Goal: Information Seeking & Learning: Learn about a topic

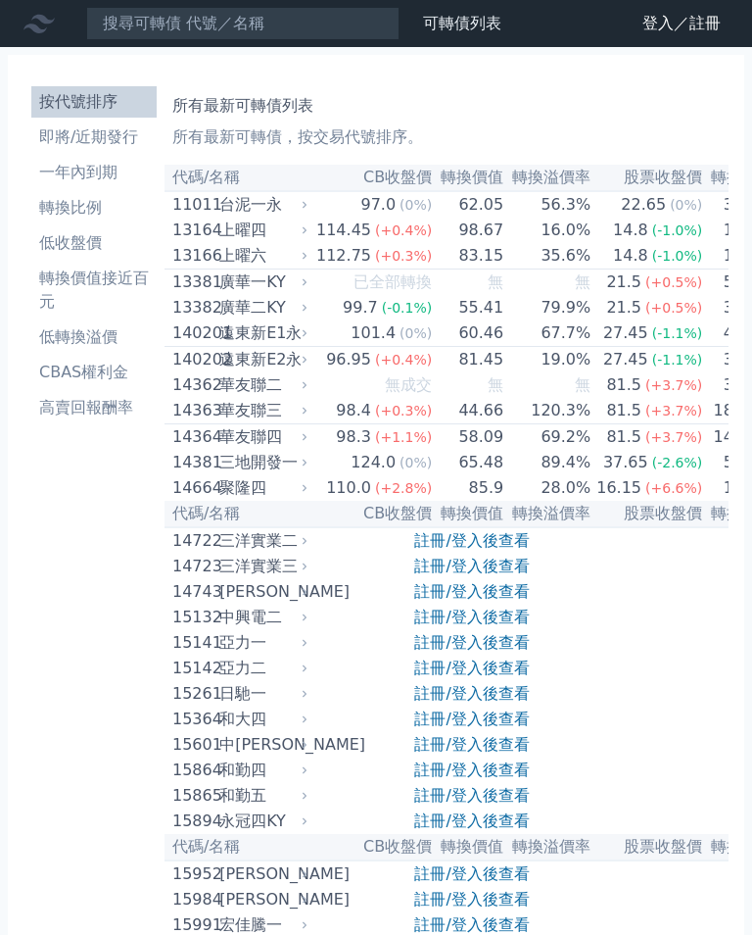
scroll to position [-3, 0]
click at [0, 0] on icon at bounding box center [0, 0] width 0 height 0
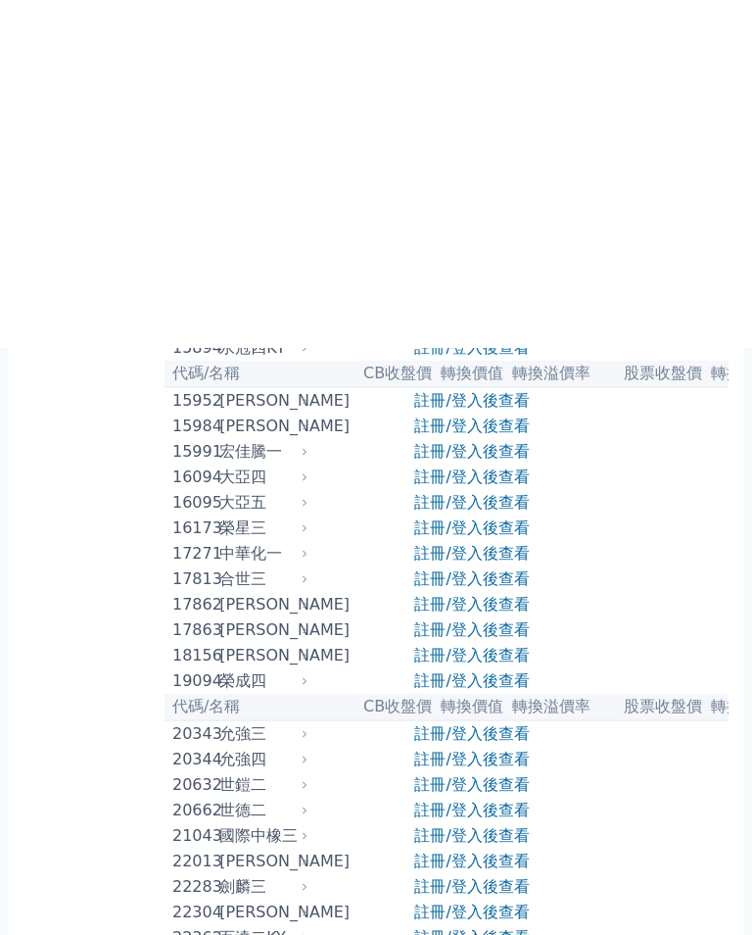
scroll to position [323, 0]
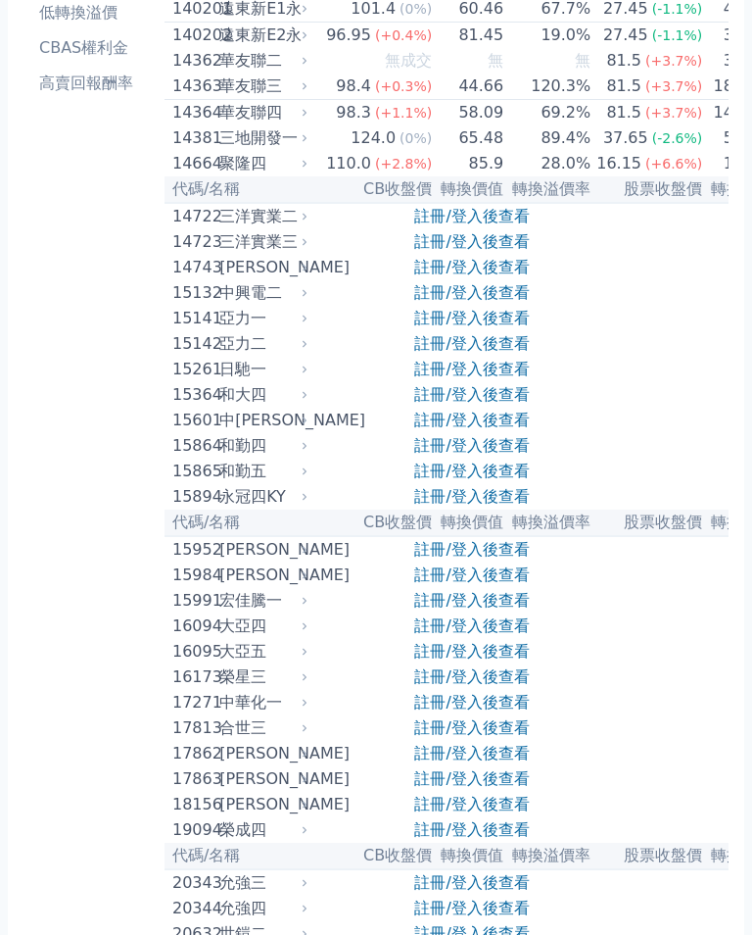
click at [0, 0] on link "登入／註冊" at bounding box center [0, 0] width 0 height 0
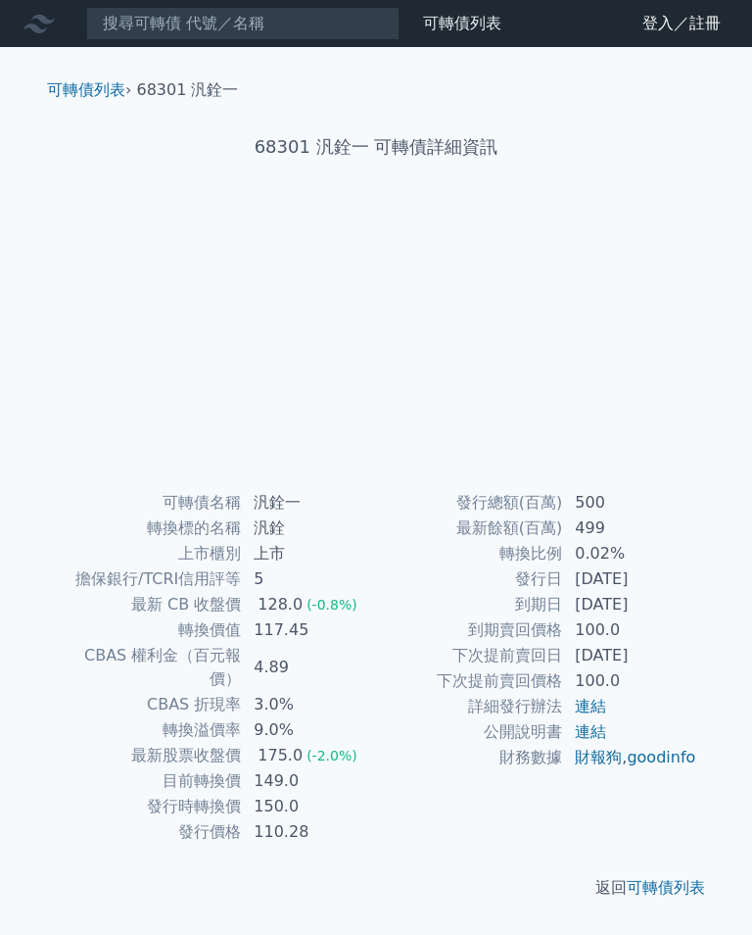
click at [0, 0] on icon at bounding box center [0, 0] width 0 height 0
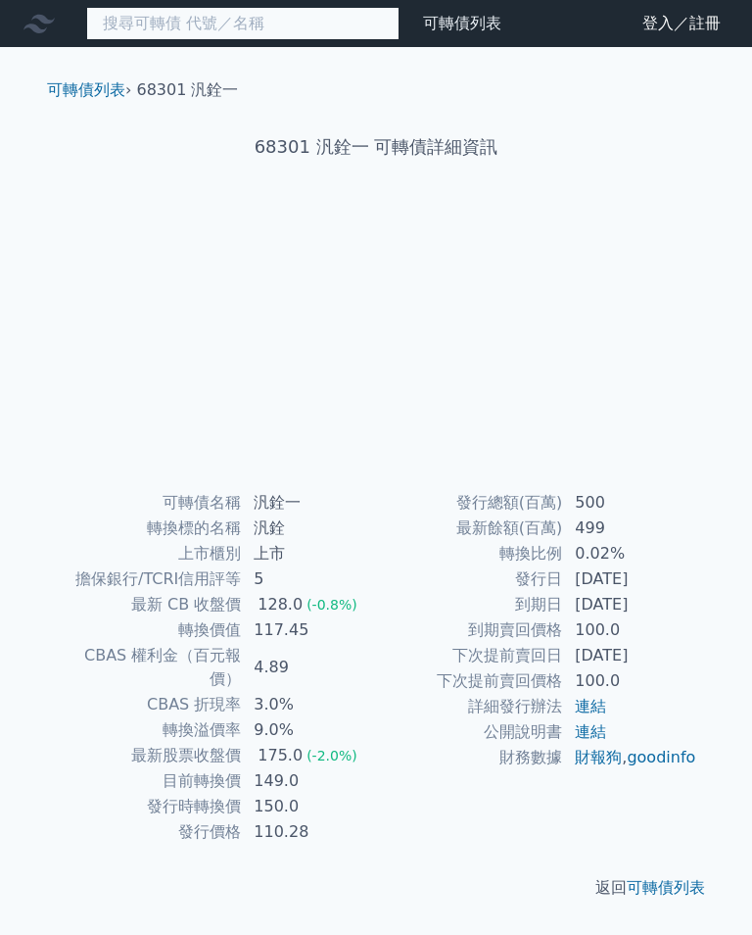
click at [86, 40] on input at bounding box center [243, 23] width 314 height 33
type input "ㄒ"
type input "旺矽"
type input "旺矽5"
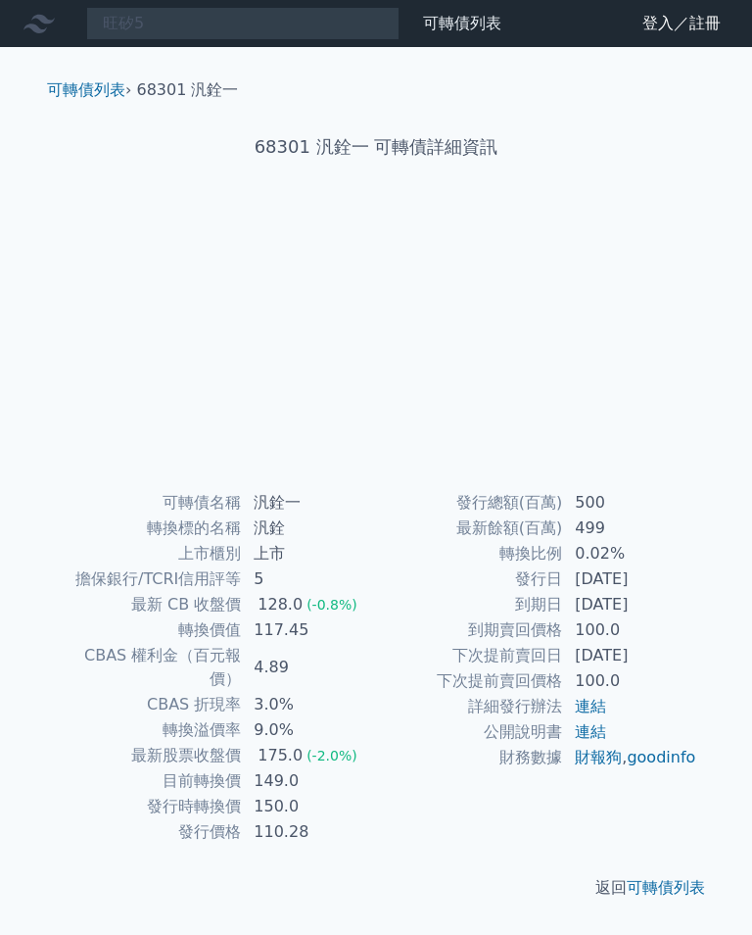
click at [0, 0] on icon at bounding box center [0, 0] width 0 height 0
click at [400, 40] on div "旺矽5" at bounding box center [243, 23] width 314 height 33
click at [0, 0] on icon at bounding box center [0, 0] width 0 height 0
click at [36, 35] on icon at bounding box center [39, 23] width 31 height 31
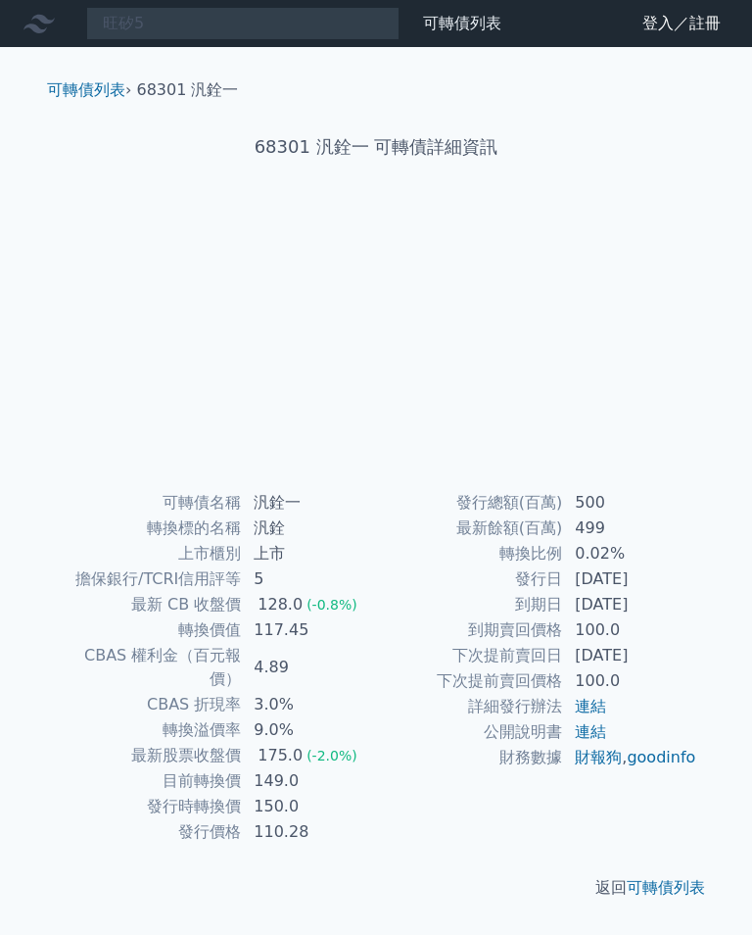
click at [423, 32] on link "可轉債列表" at bounding box center [462, 23] width 78 height 19
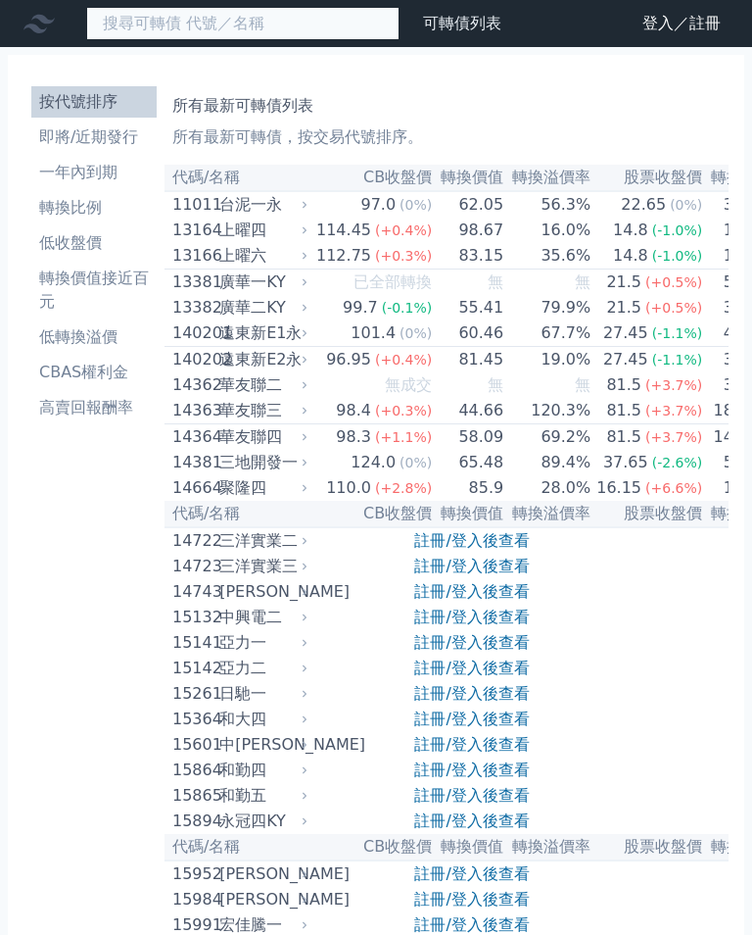
click at [101, 40] on input at bounding box center [243, 23] width 314 height 33
type input "旺矽5"
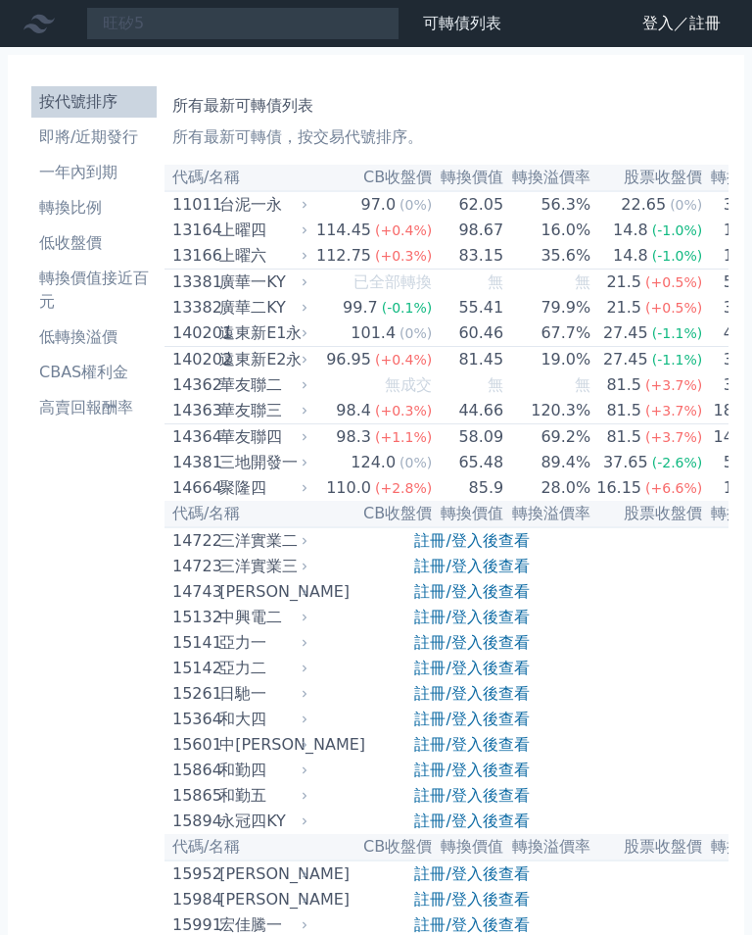
click at [0, 0] on link "財務數據" at bounding box center [0, 0] width 0 height 0
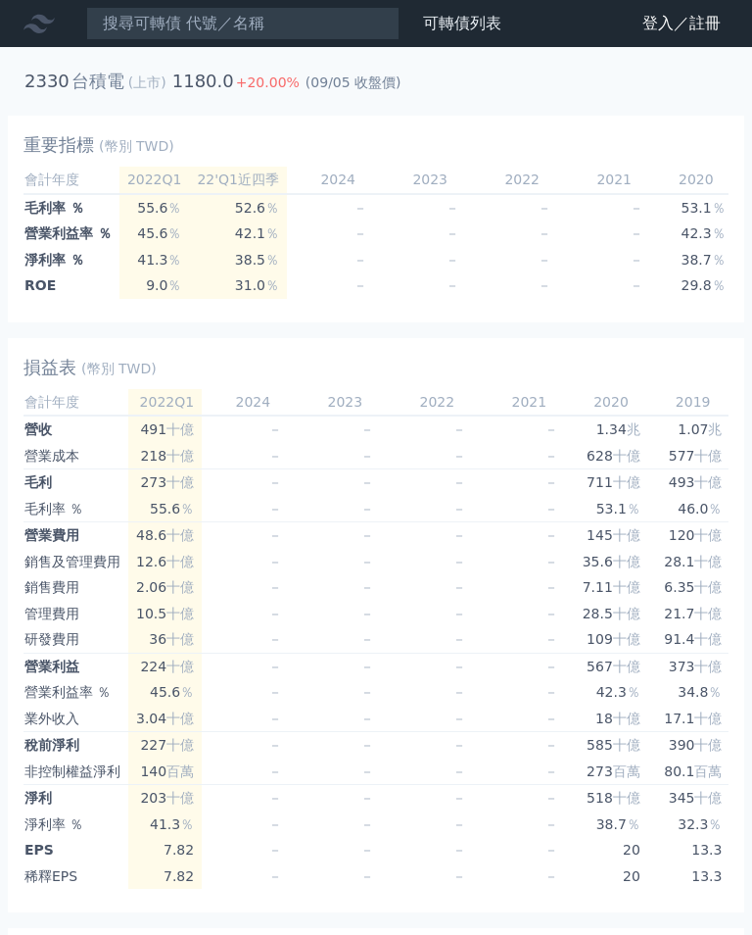
click at [0, 0] on icon at bounding box center [0, 0] width 0 height 0
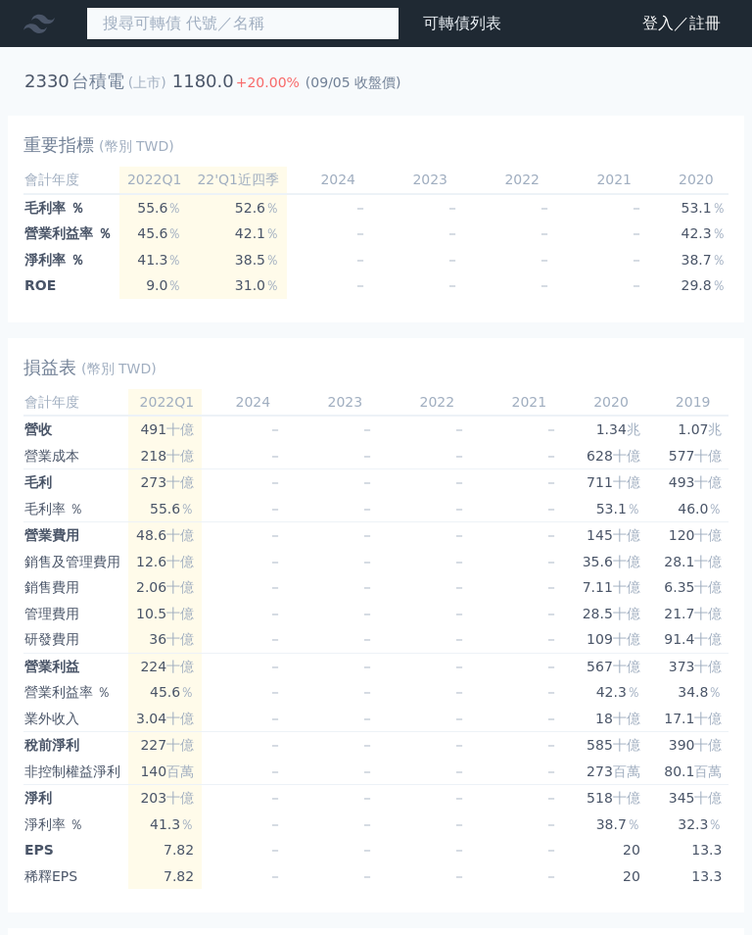
click at [101, 40] on input at bounding box center [243, 23] width 314 height 33
type input "62235"
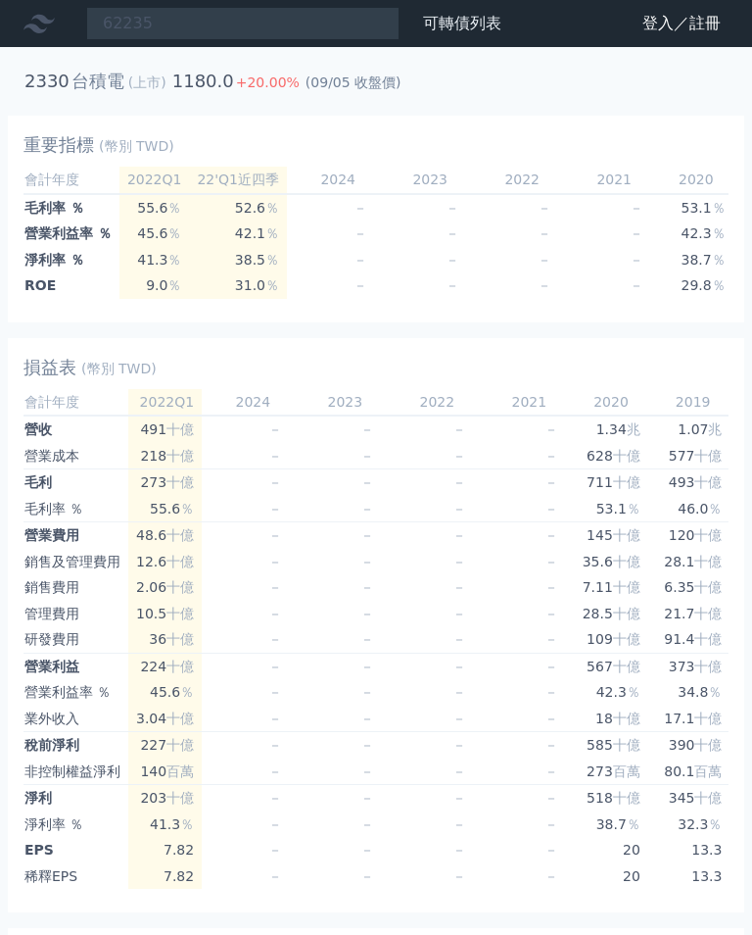
click at [0, 0] on link "財務數據" at bounding box center [0, 0] width 0 height 0
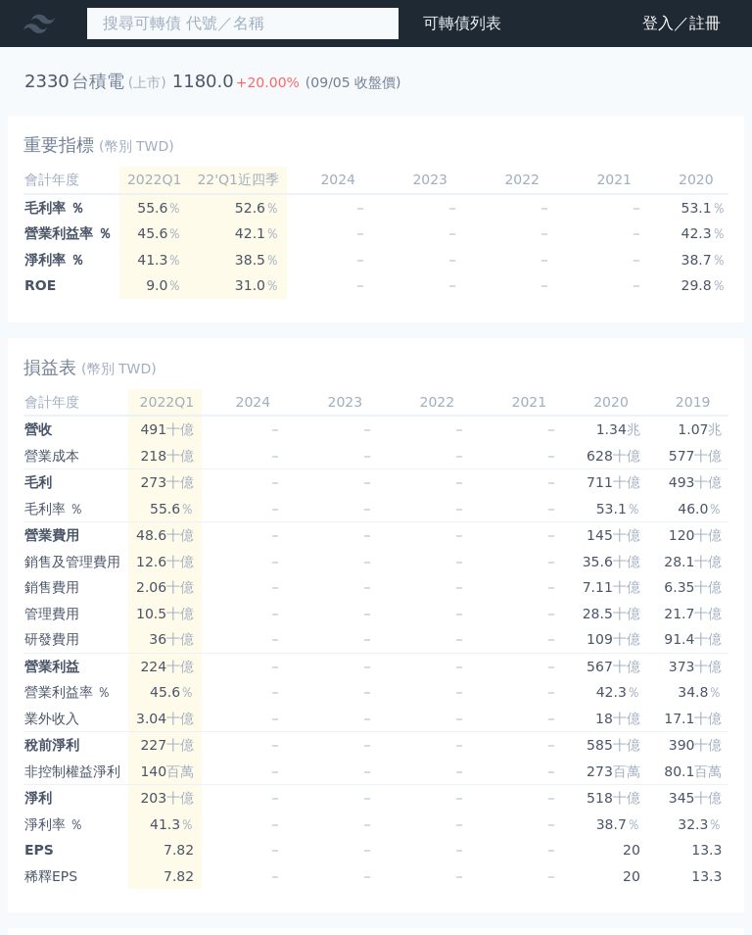
click at [89, 40] on input at bounding box center [243, 23] width 314 height 33
type input "62235"
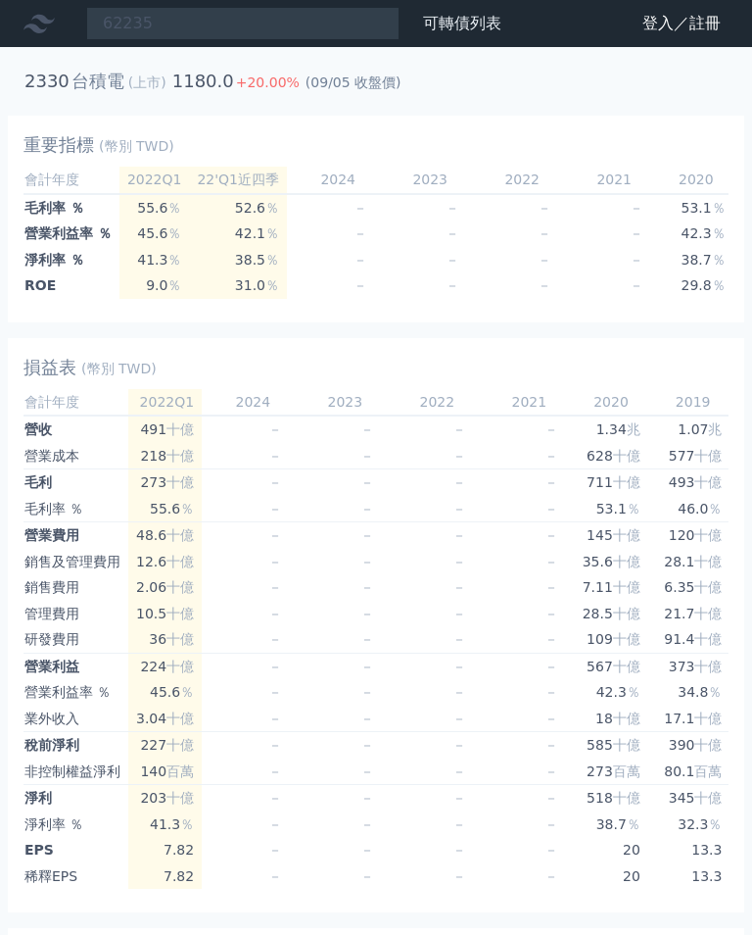
click at [423, 32] on link "可轉債列表" at bounding box center [462, 23] width 78 height 19
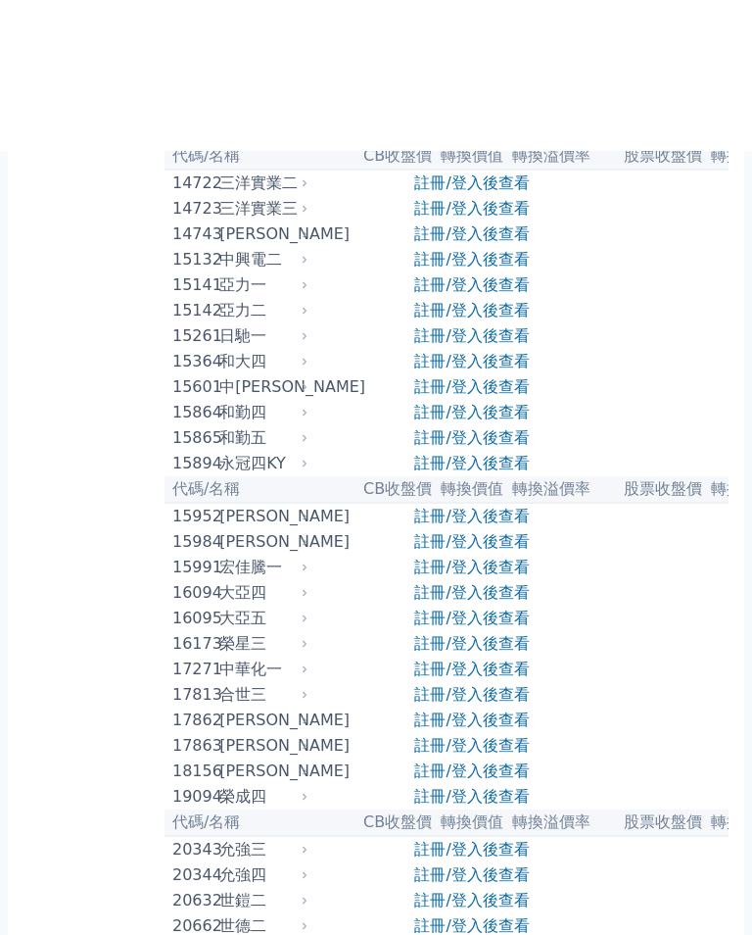
scroll to position [277, 0]
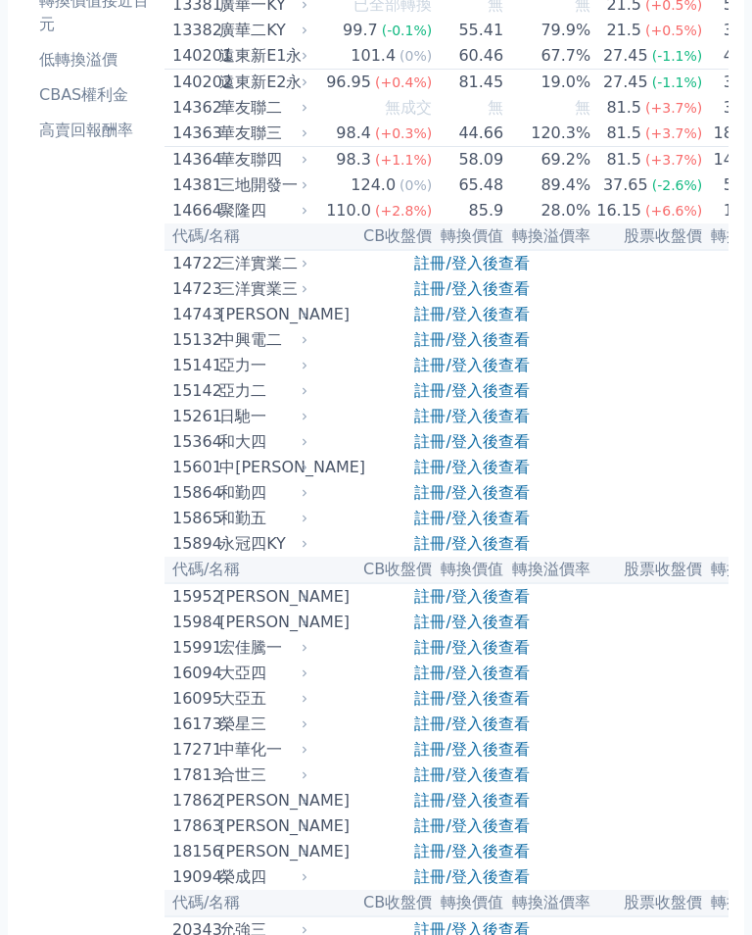
click at [0, 0] on icon at bounding box center [0, 0] width 0 height 0
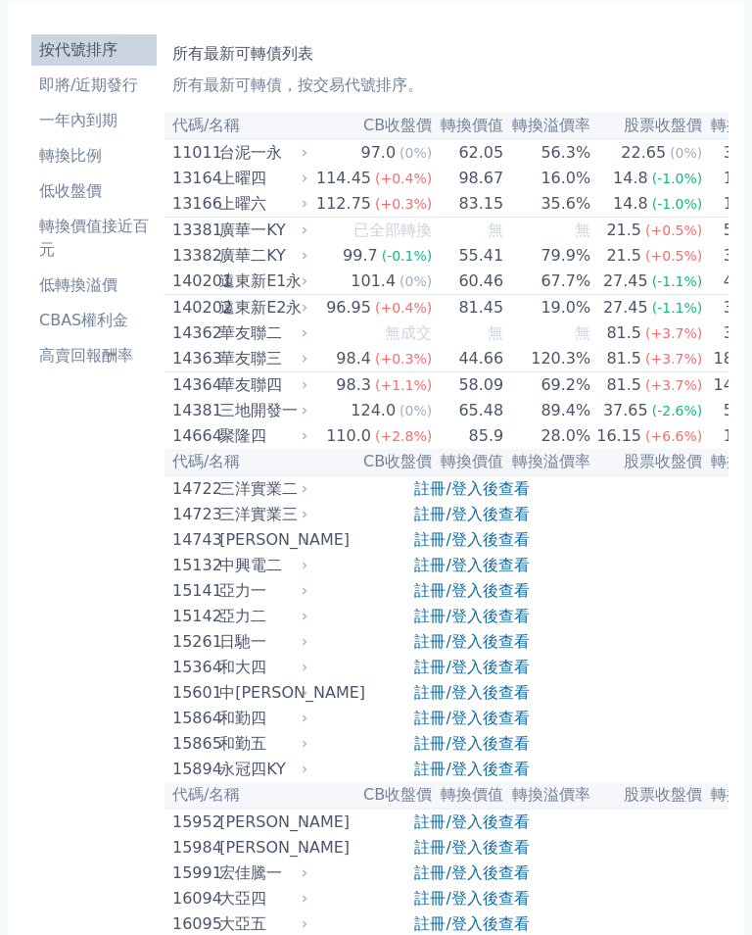
scroll to position [0, 0]
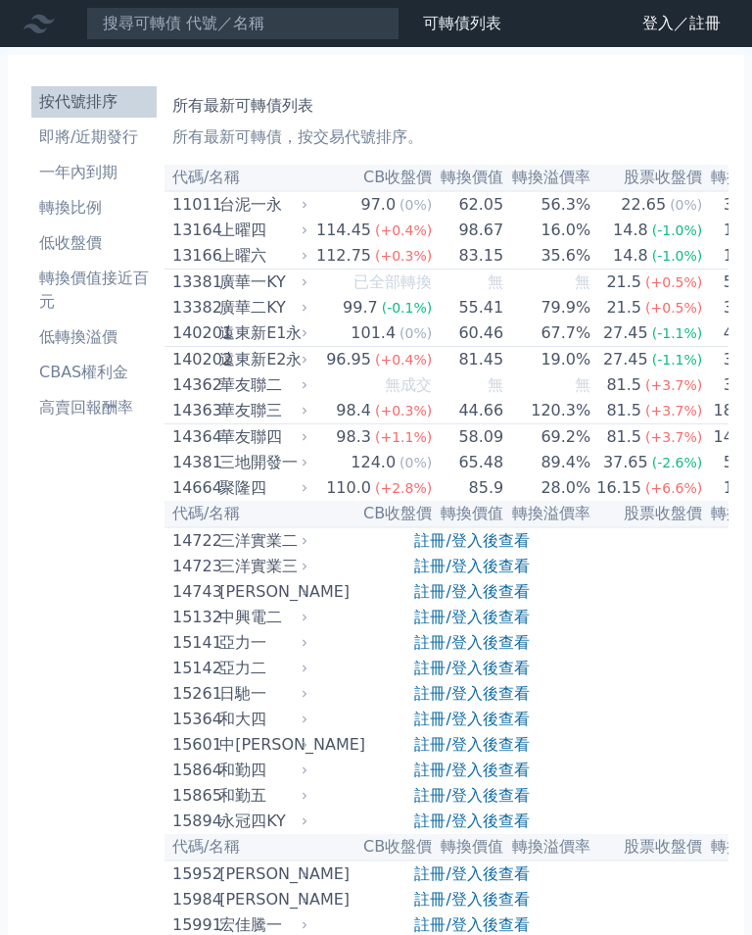
click at [0, 0] on icon at bounding box center [0, 0] width 0 height 0
click at [44, 35] on icon at bounding box center [39, 23] width 31 height 31
click at [35, 32] on icon at bounding box center [39, 23] width 31 height 31
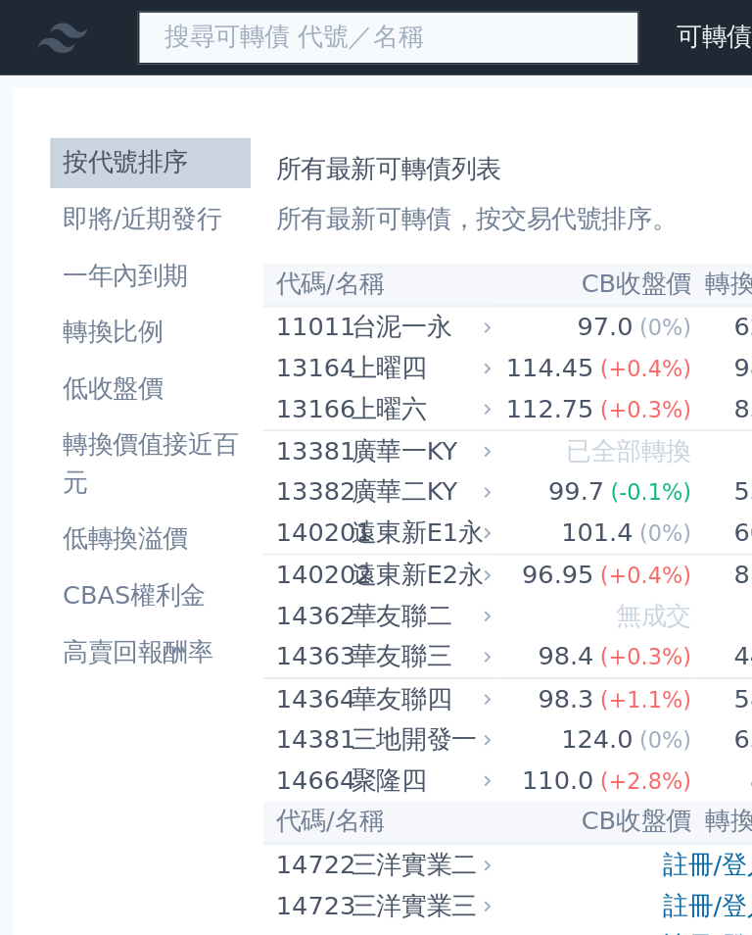
click at [115, 40] on input at bounding box center [243, 23] width 314 height 33
type input "62235"
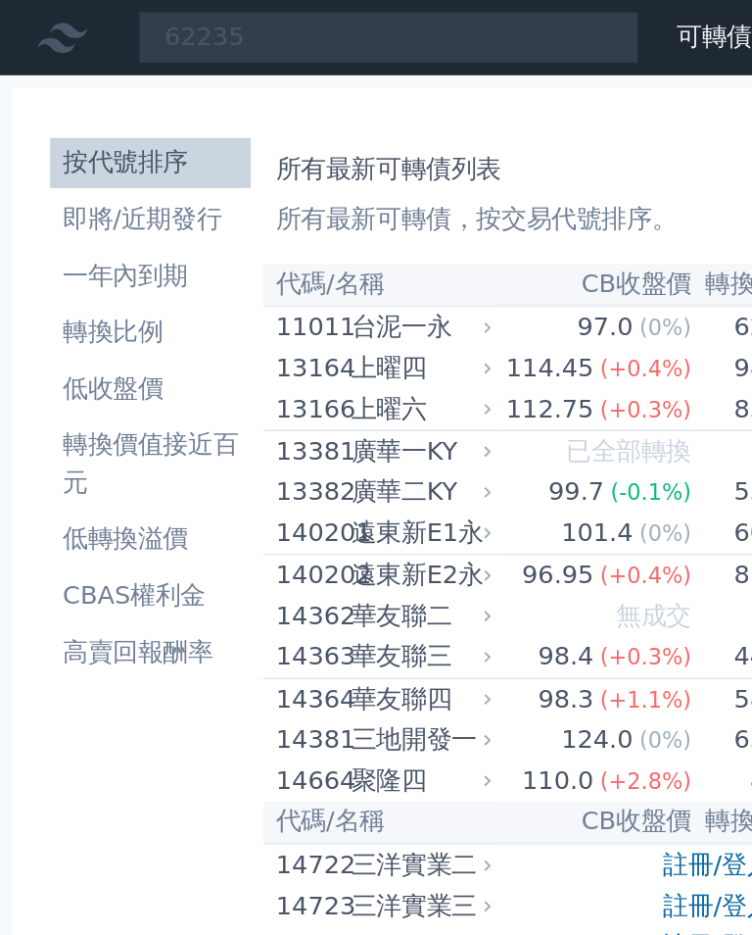
click at [0, 0] on link "財務數據" at bounding box center [0, 0] width 0 height 0
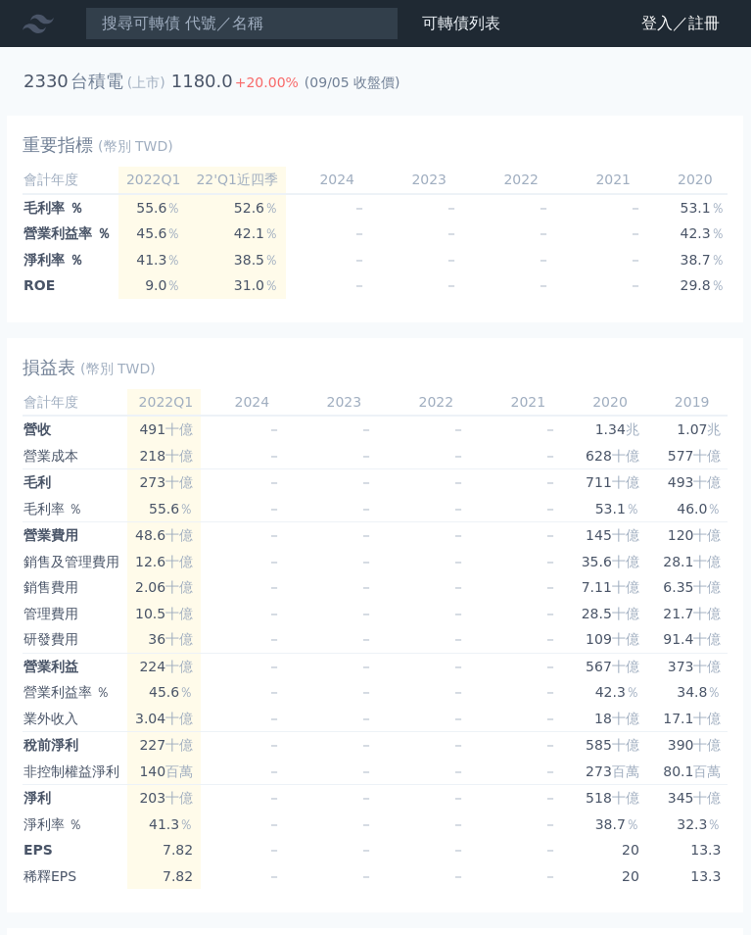
scroll to position [0, 124]
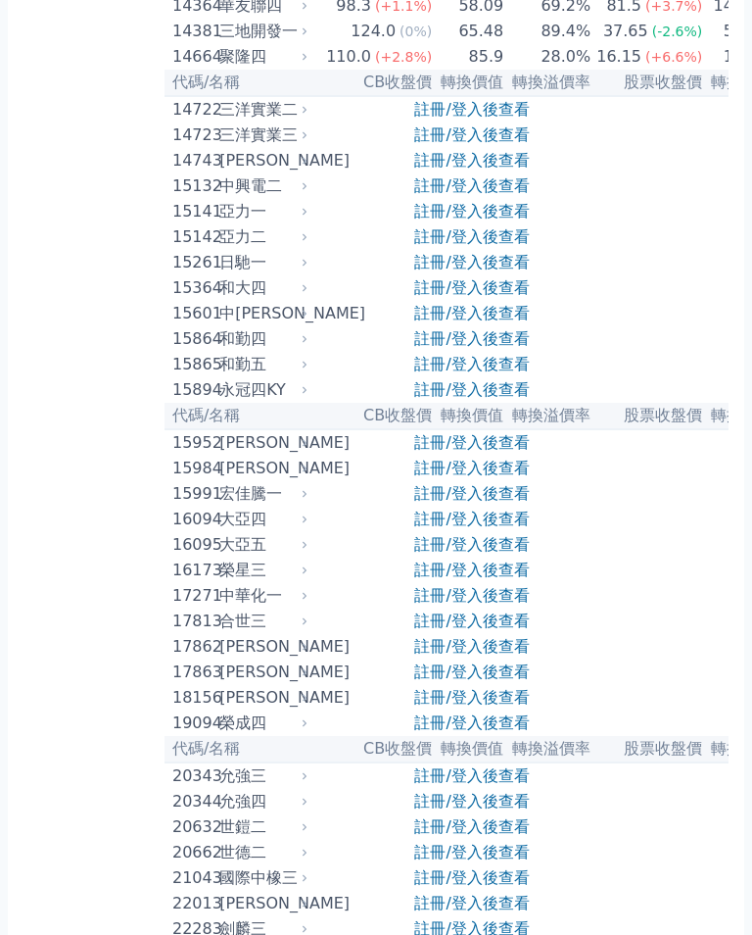
scroll to position [458, 0]
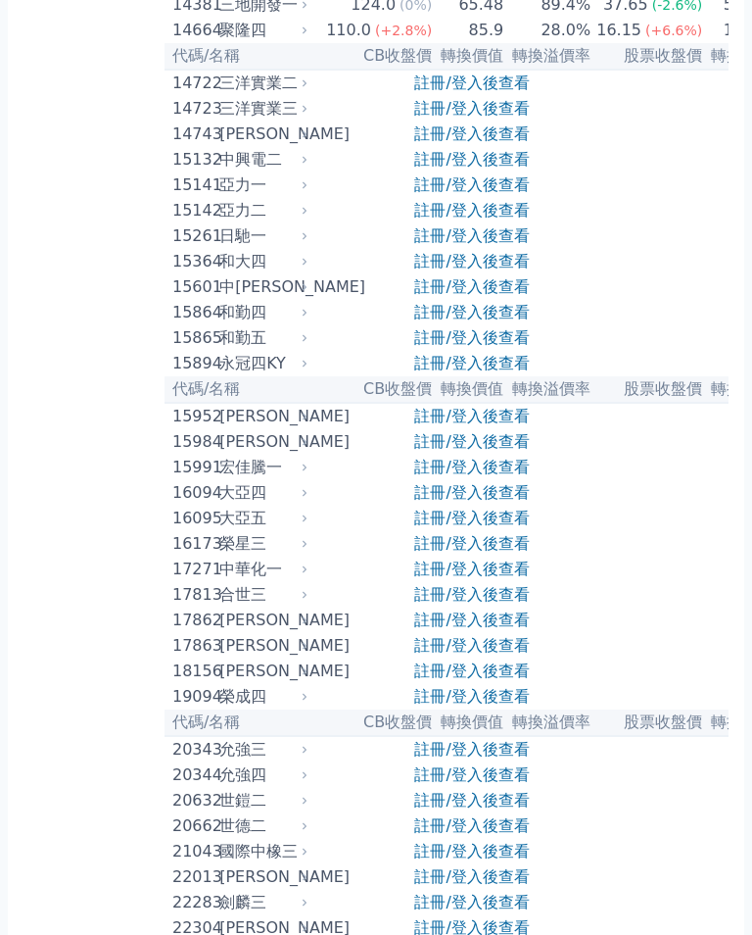
click at [0, 0] on link "可轉債列表" at bounding box center [0, 0] width 0 height 0
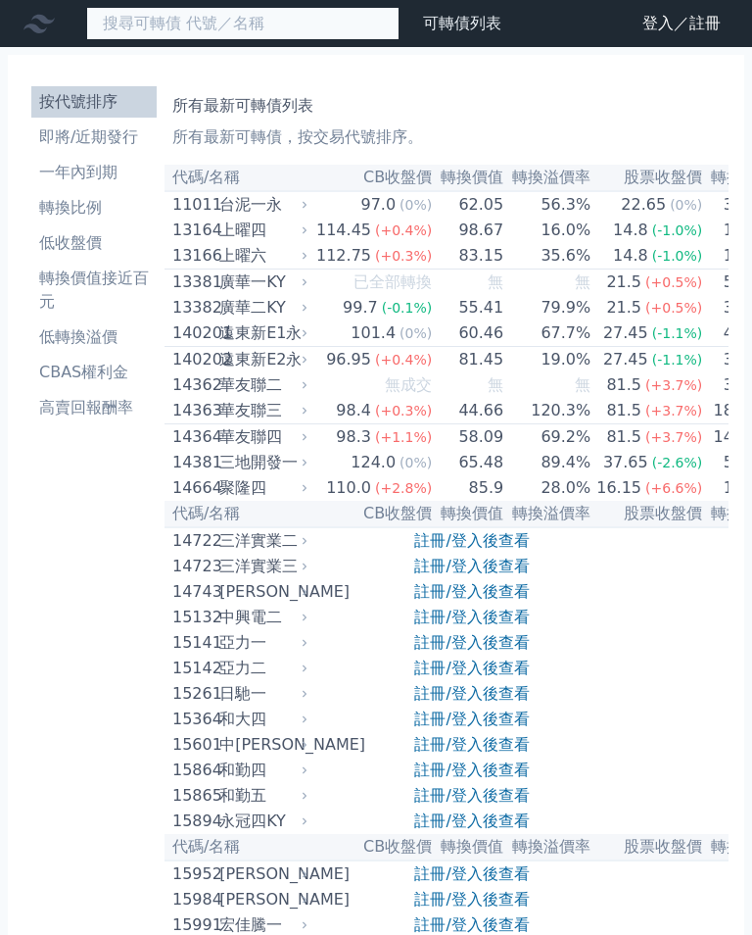
click at [86, 40] on input at bounding box center [243, 23] width 314 height 33
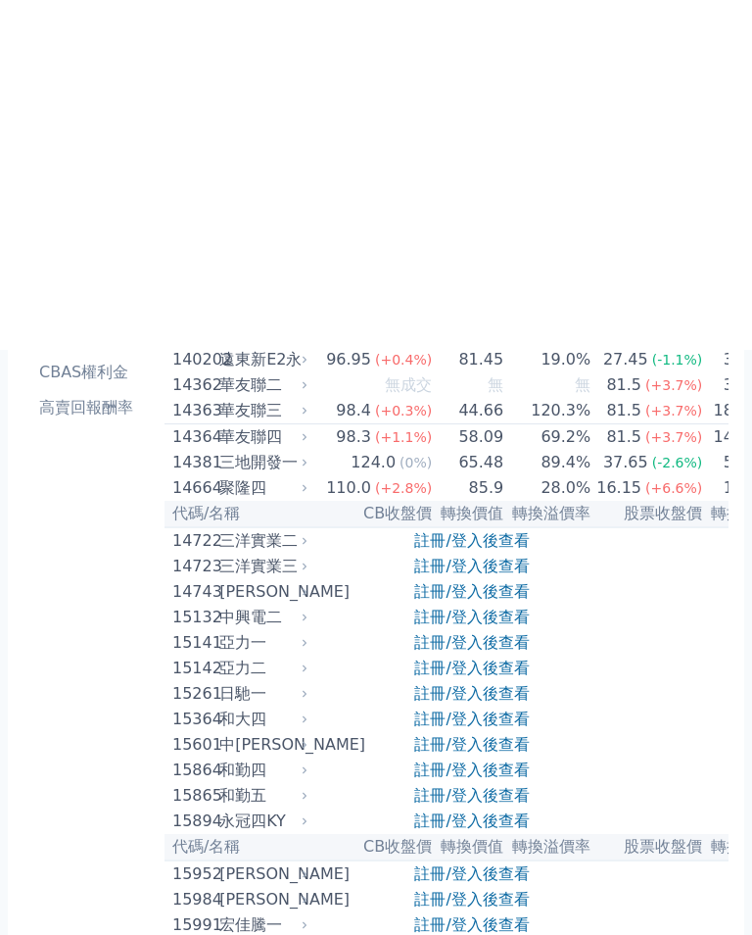
scroll to position [362, 0]
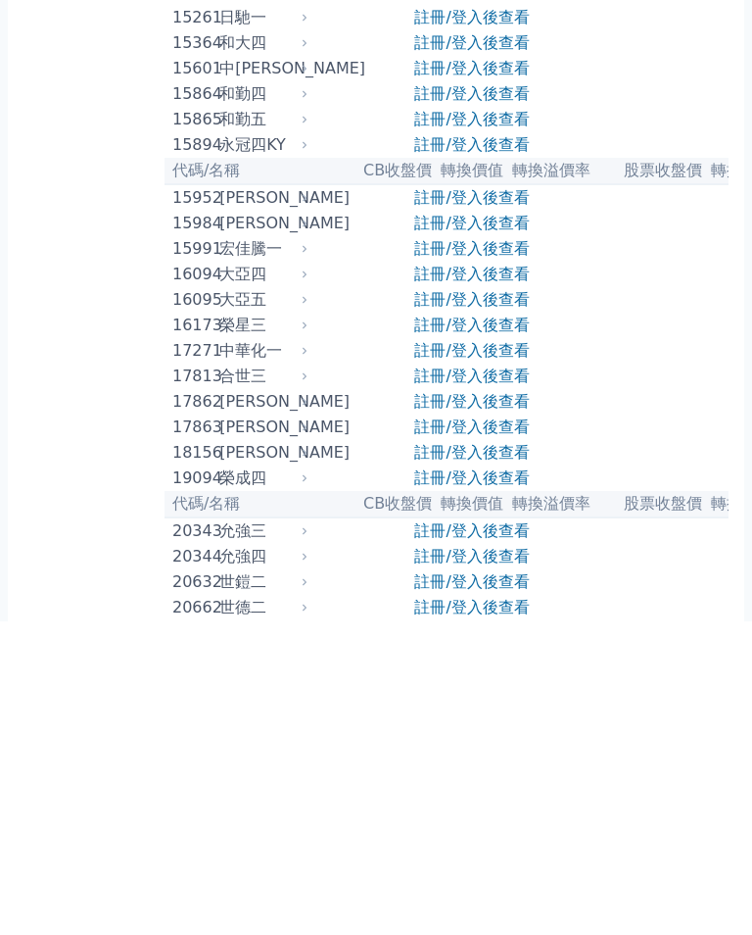
type input "62235"
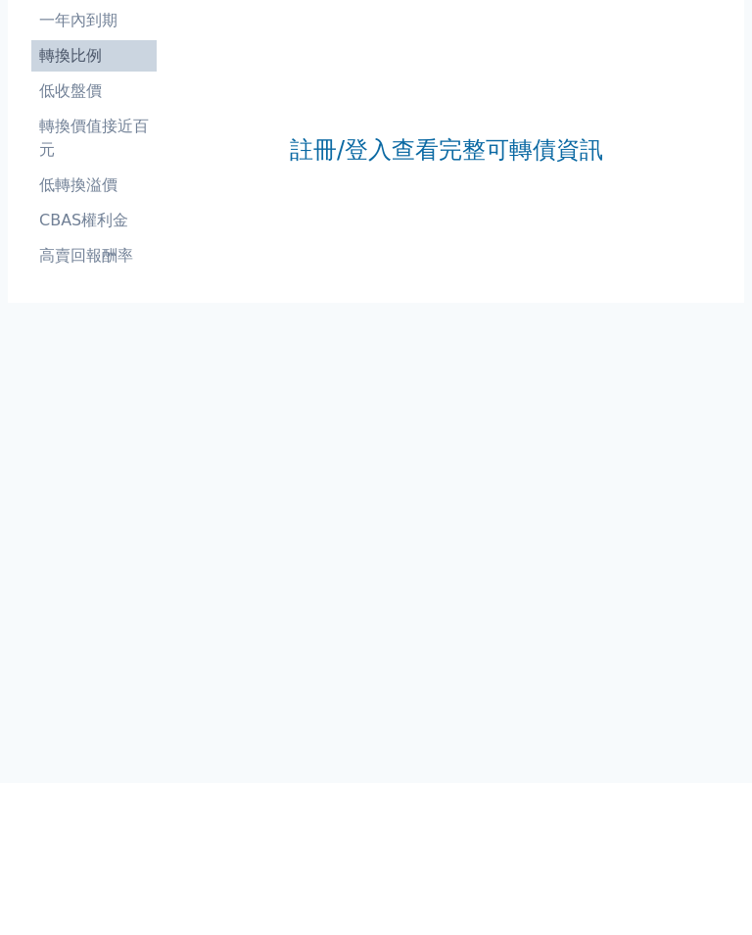
scroll to position [353, 0]
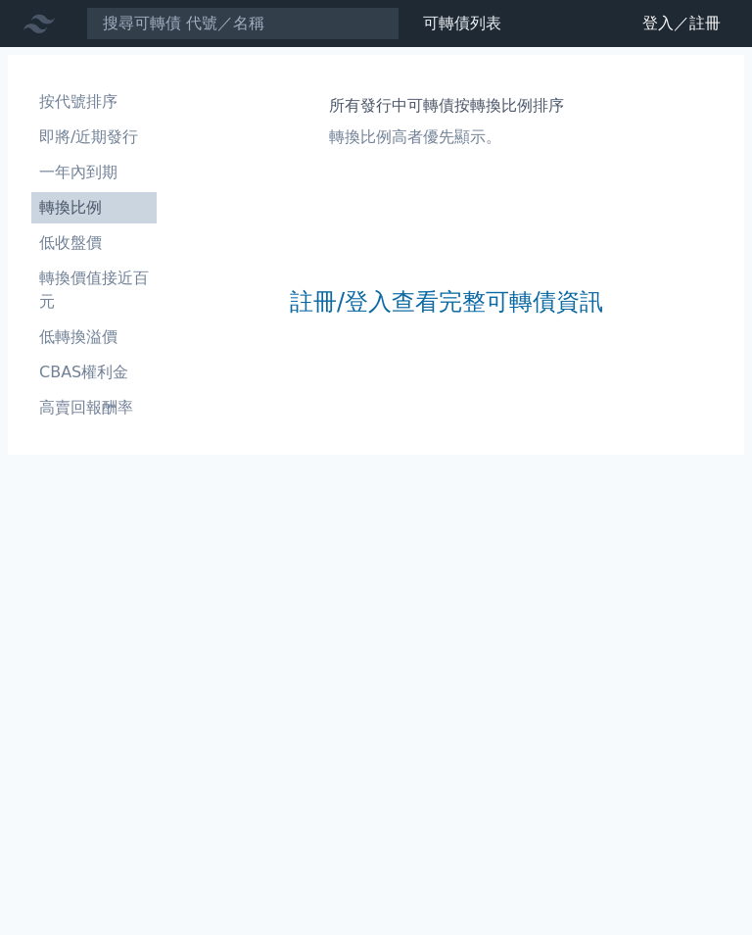
click at [0, 0] on link "財務數據" at bounding box center [0, 0] width 0 height 0
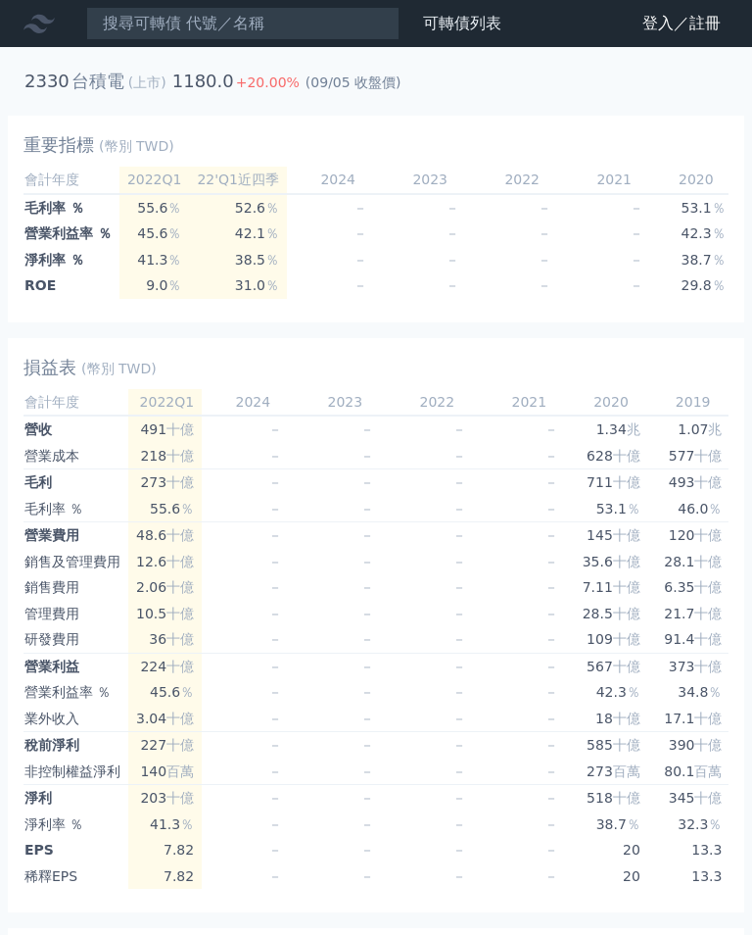
click at [0, 0] on icon at bounding box center [0, 0] width 0 height 0
click at [41, 35] on icon at bounding box center [39, 23] width 31 height 31
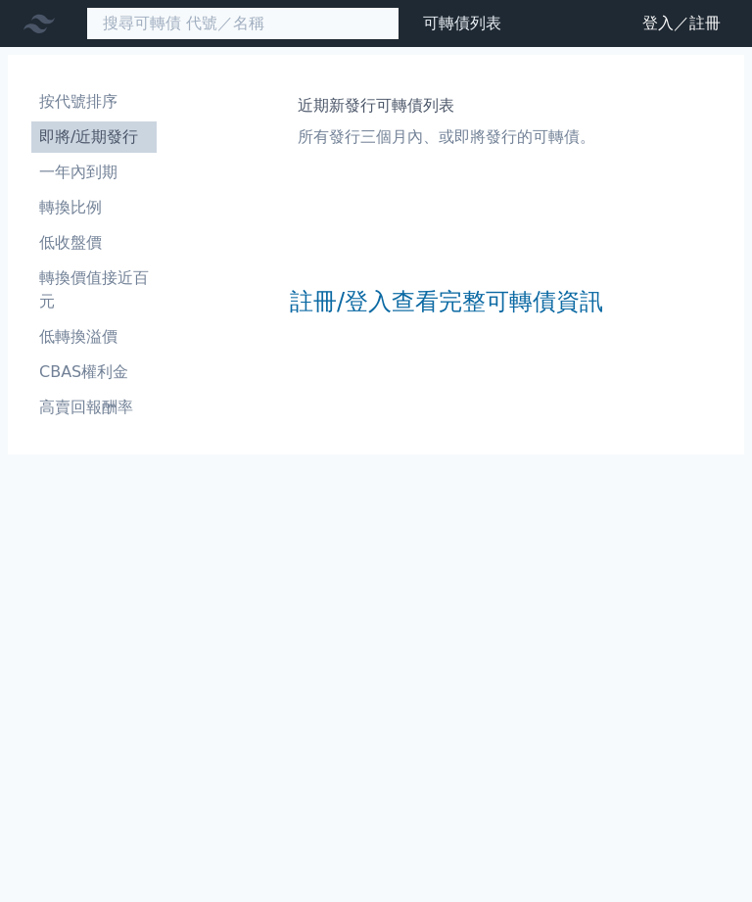
click at [86, 40] on input at bounding box center [243, 23] width 314 height 33
type input "233"
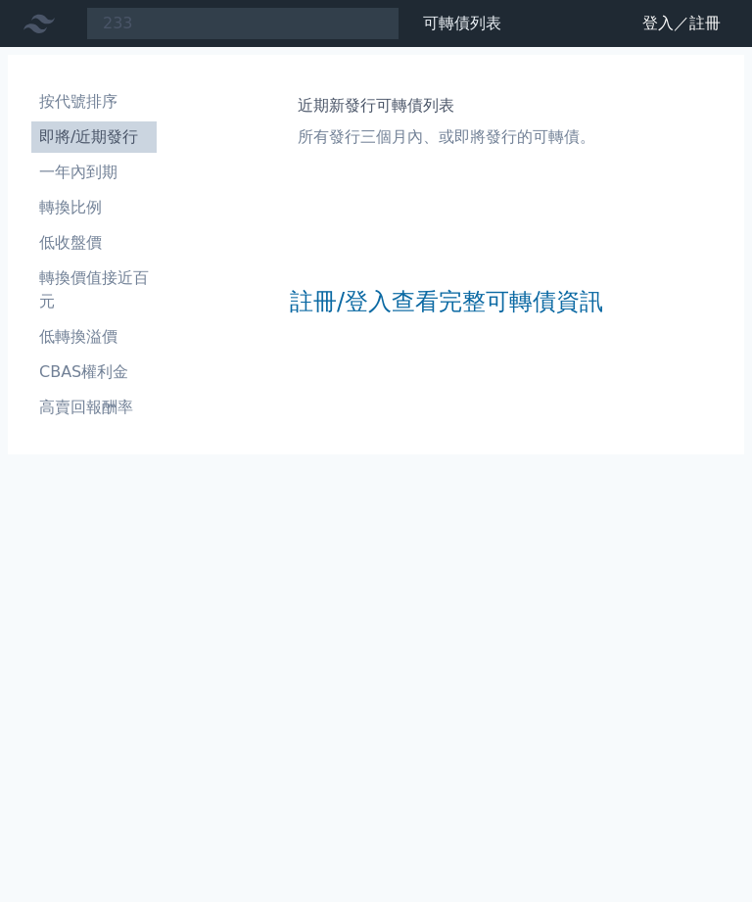
click at [0, 0] on icon at bounding box center [0, 0] width 0 height 0
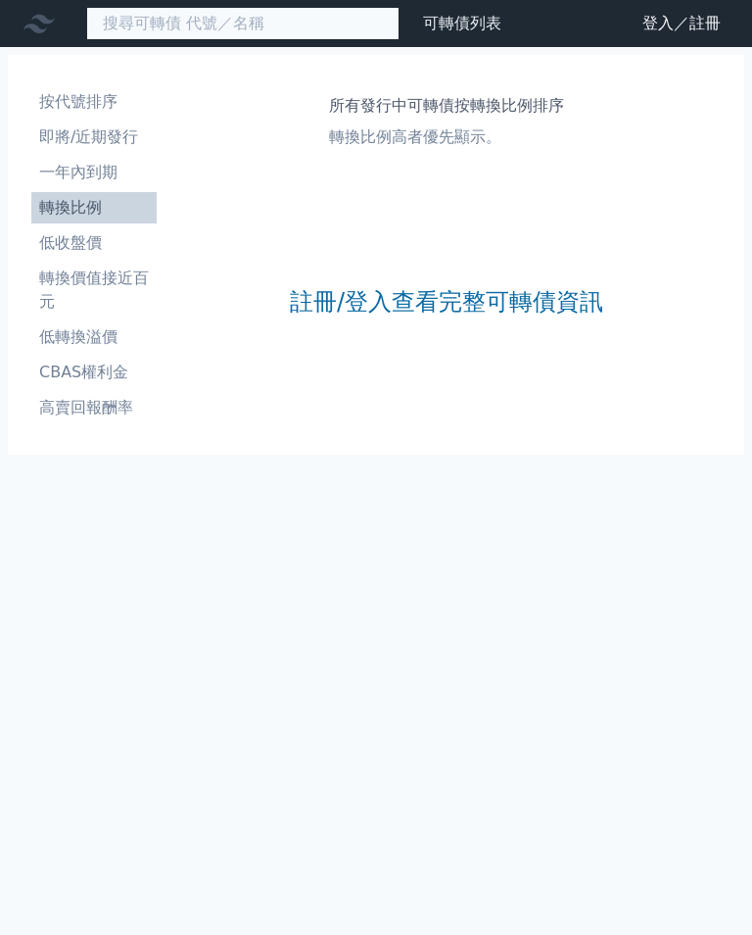
click at [100, 40] on input at bounding box center [243, 23] width 314 height 33
type input "旺矽5"
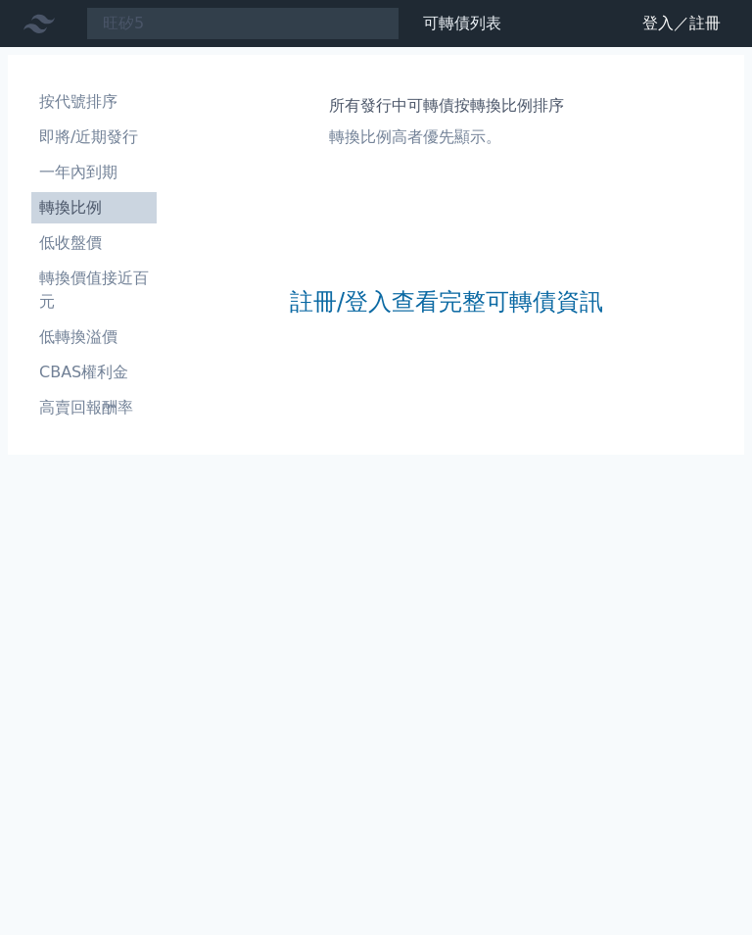
click at [0, 0] on icon at bounding box center [0, 0] width 0 height 0
click at [26, 25] on icon at bounding box center [39, 24] width 31 height 19
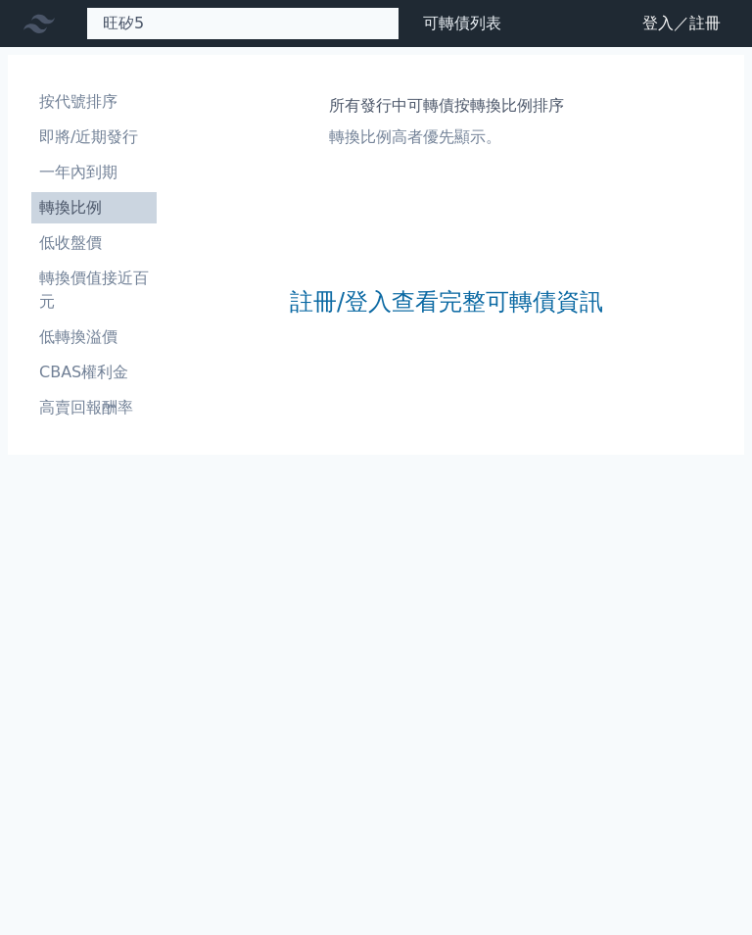
click at [120, 40] on input "旺矽5" at bounding box center [243, 23] width 314 height 33
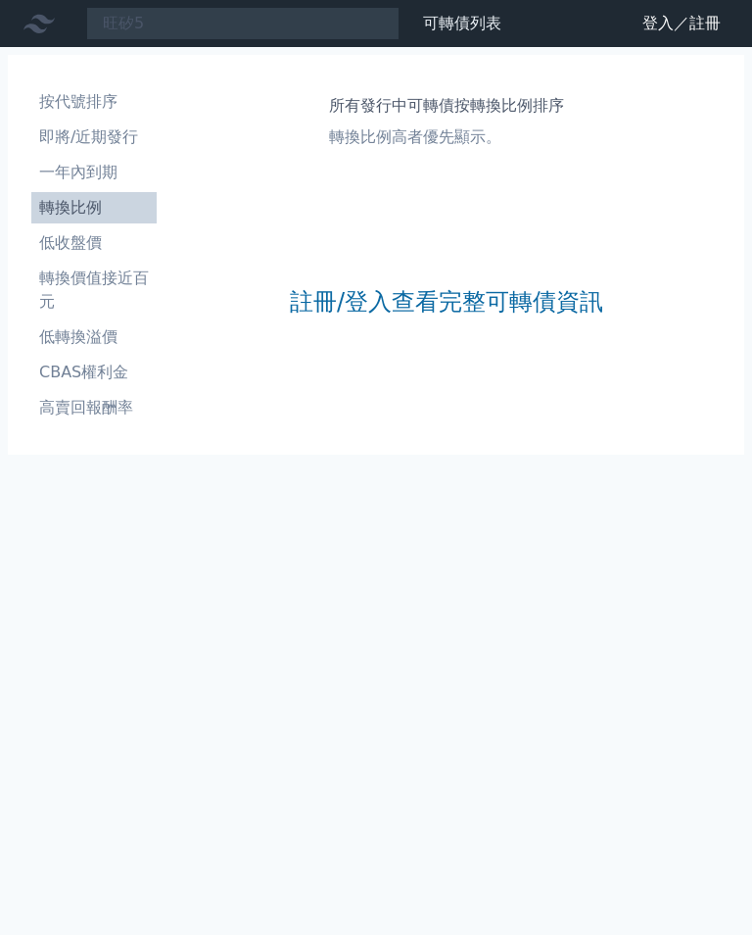
click at [0, 0] on icon at bounding box center [0, 0] width 0 height 0
click at [423, 32] on link "可轉債列表" at bounding box center [462, 23] width 78 height 19
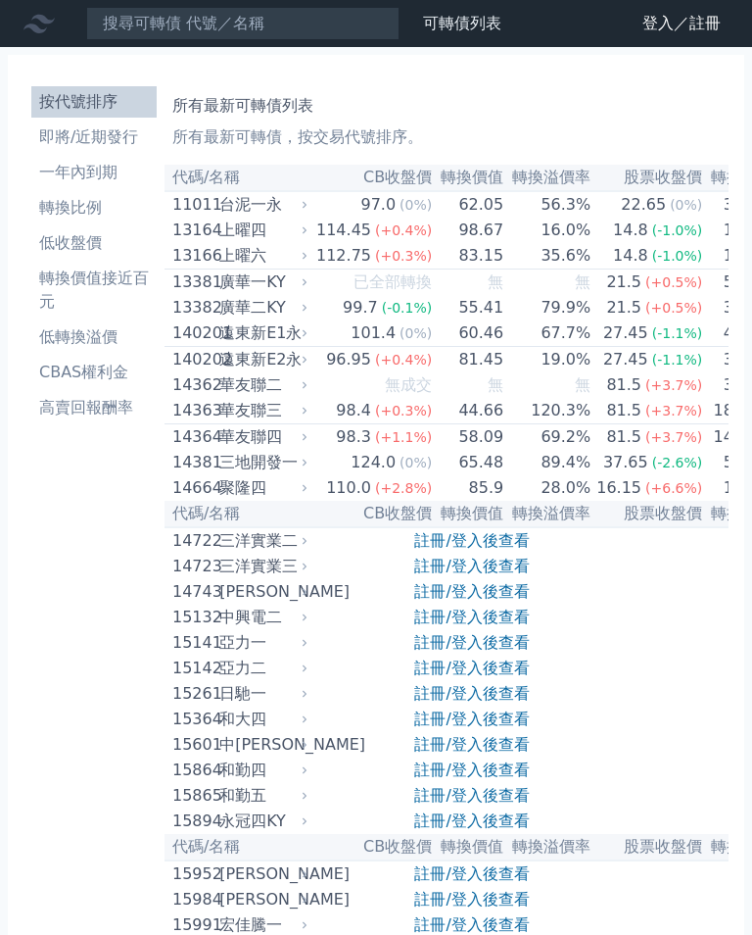
click at [0, 0] on icon at bounding box center [0, 0] width 0 height 0
